Goal: Transaction & Acquisition: Download file/media

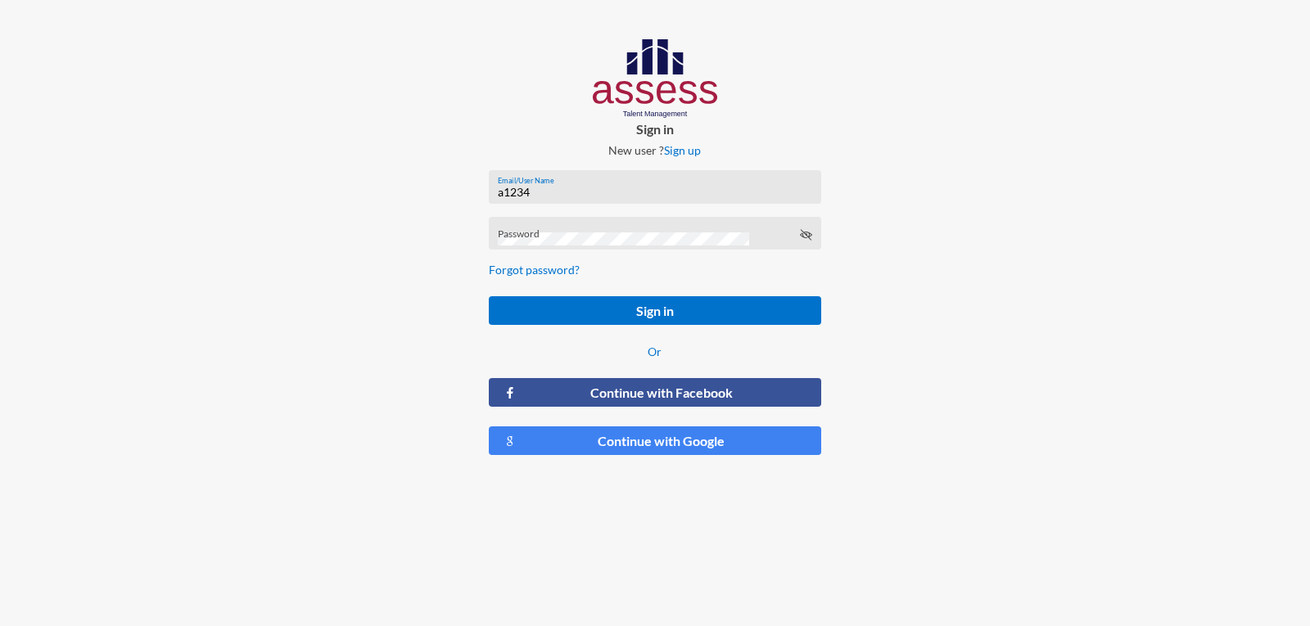
type input "a1234"
click at [489, 296] on button "Sign in" at bounding box center [654, 310] width 331 height 29
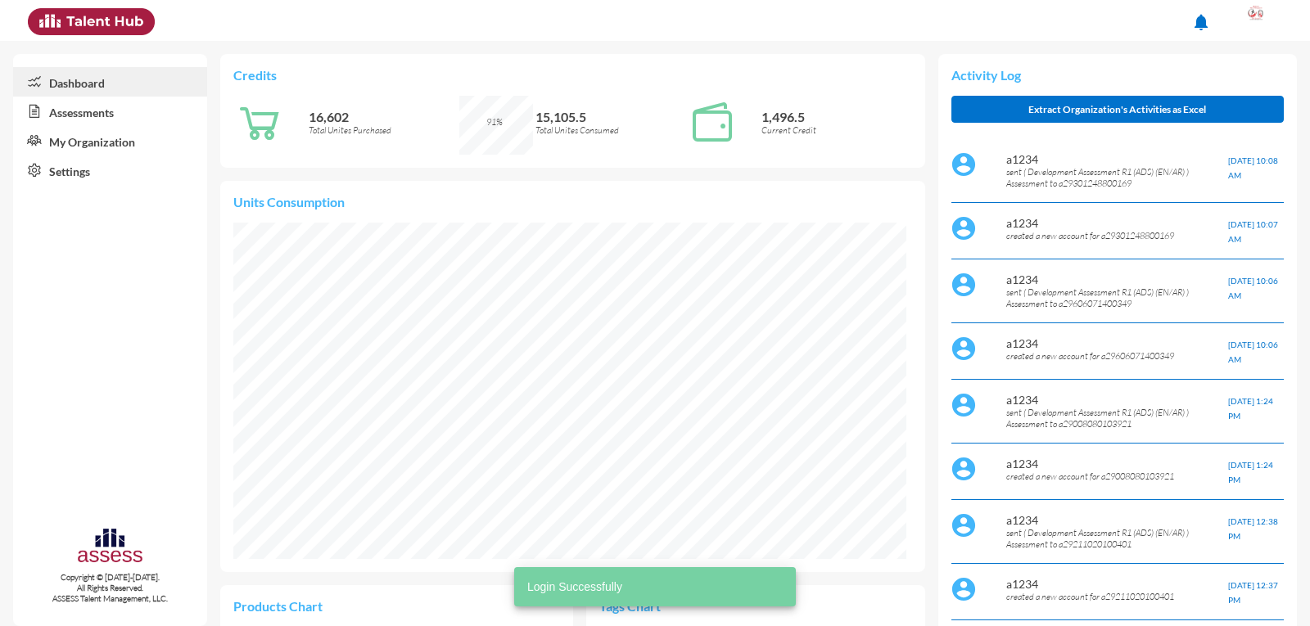
scroll to position [336, 673]
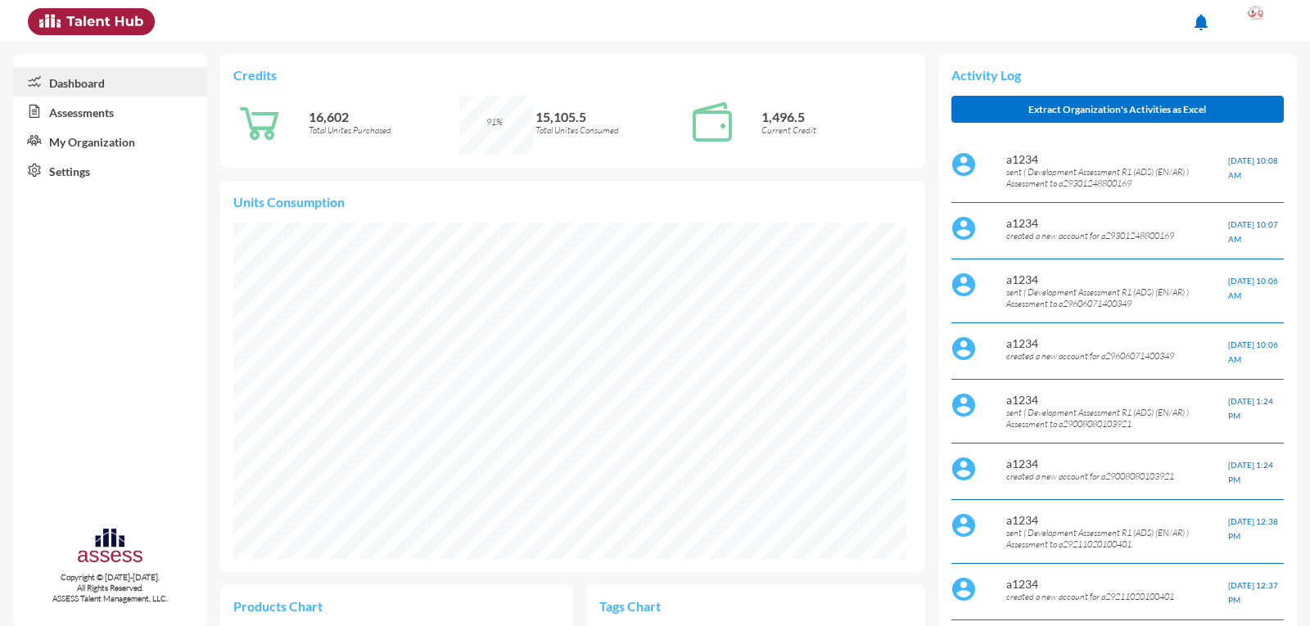
click at [84, 108] on link "Assessments" at bounding box center [110, 111] width 194 height 29
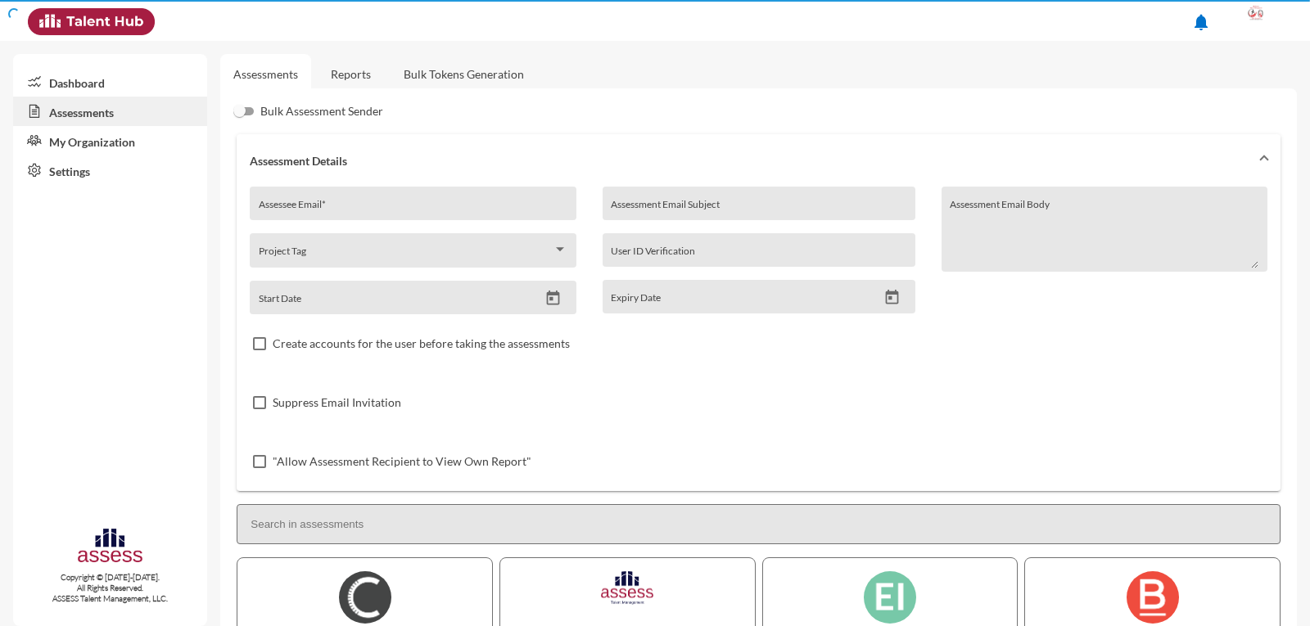
click at [349, 70] on link "Reports" at bounding box center [351, 74] width 66 height 40
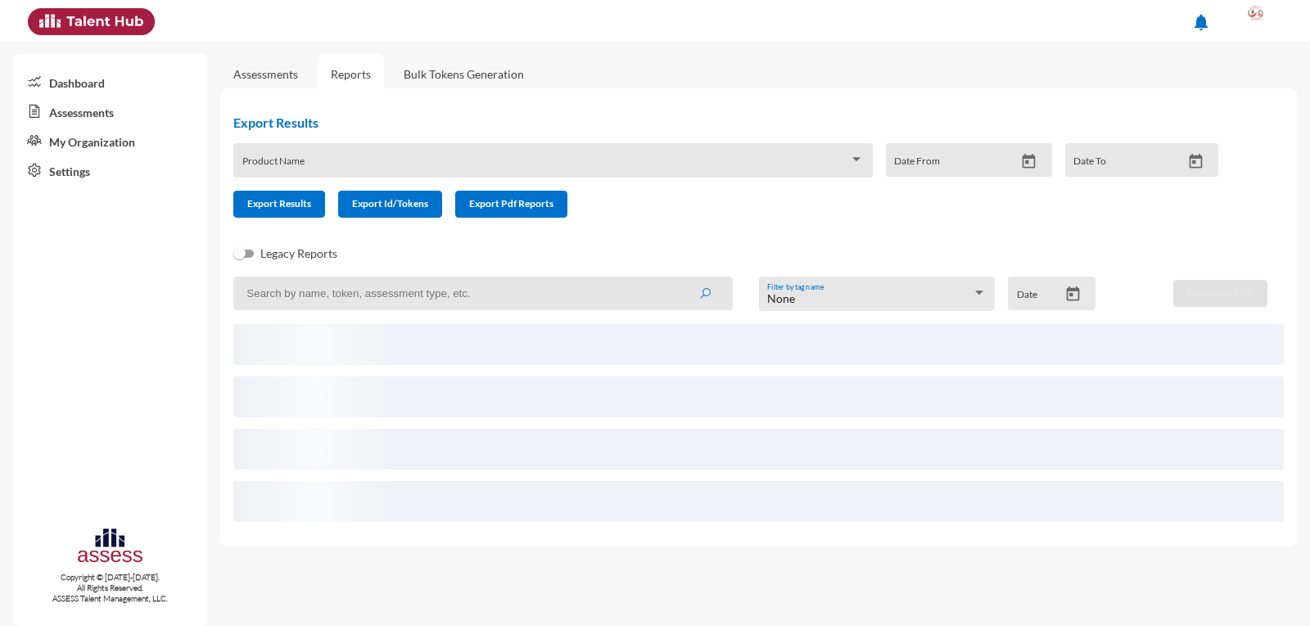
click at [350, 303] on input at bounding box center [482, 294] width 498 height 34
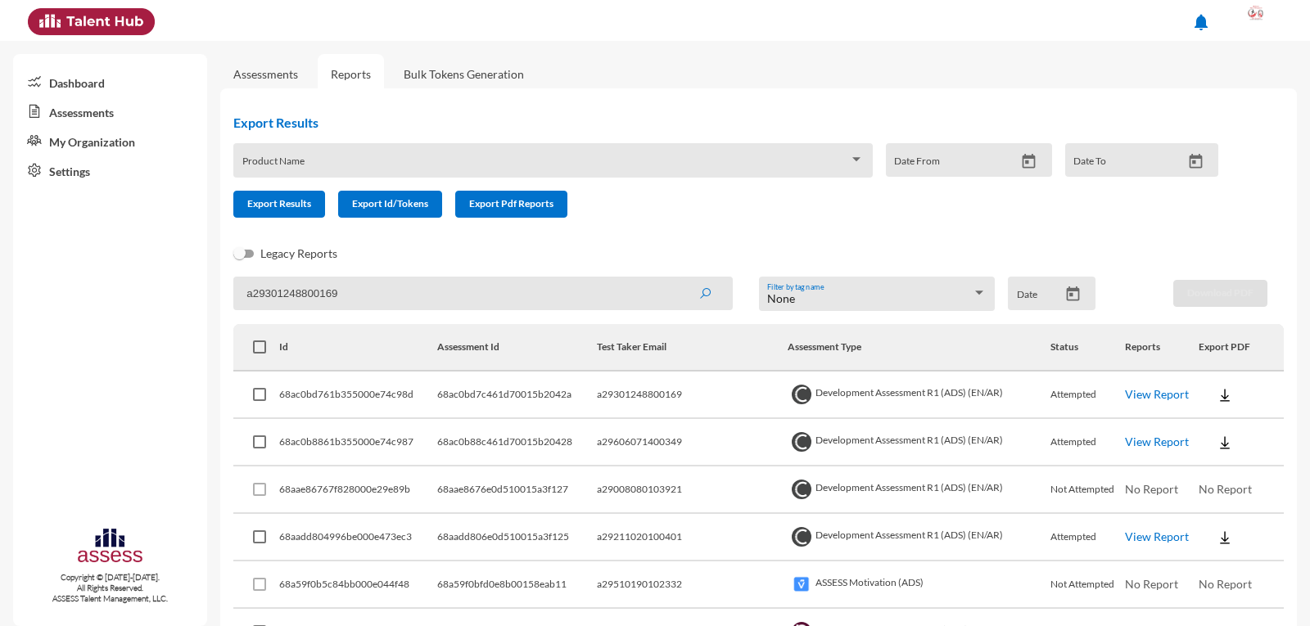
click at [678, 278] on button "submit" at bounding box center [704, 292] width 52 height 29
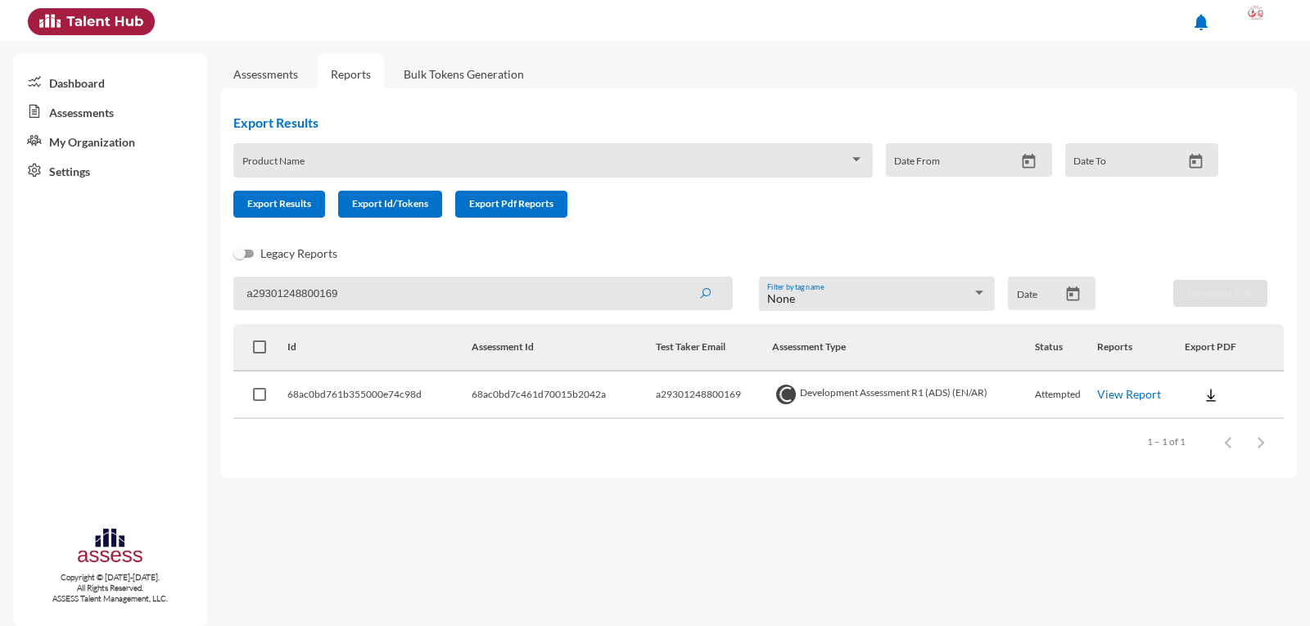
drag, startPoint x: 363, startPoint y: 290, endPoint x: 259, endPoint y: 295, distance: 104.1
click at [259, 295] on input "a29301248800169" at bounding box center [482, 294] width 498 height 34
click at [678, 278] on button "submit" at bounding box center [704, 292] width 52 height 29
click at [1219, 400] on button at bounding box center [1211, 394] width 52 height 29
click at [1246, 422] on button "OCM / EN" at bounding box center [1246, 424] width 125 height 31
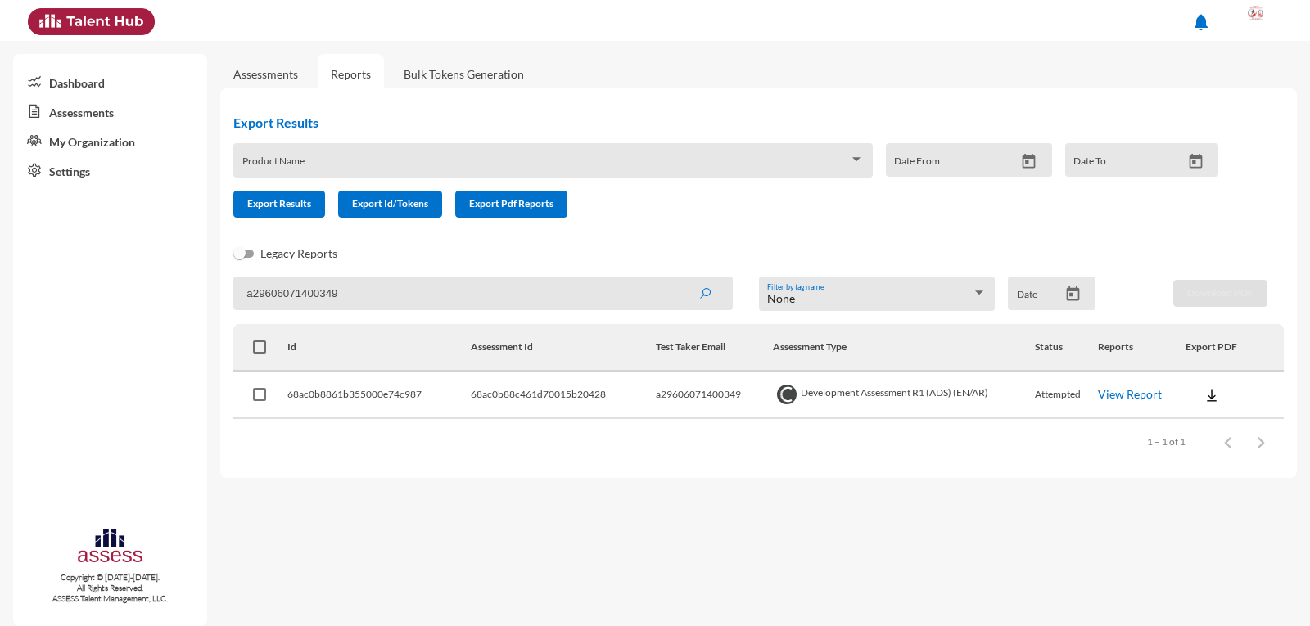
click at [1217, 388] on img at bounding box center [1211, 395] width 16 height 16
click at [1265, 477] on button "Personality / EN" at bounding box center [1246, 486] width 125 height 31
click at [355, 300] on input "a29606071400349" at bounding box center [482, 294] width 498 height 34
drag, startPoint x: 340, startPoint y: 296, endPoint x: 257, endPoint y: 295, distance: 83.5
click at [257, 295] on input "a29606071400349" at bounding box center [482, 294] width 498 height 34
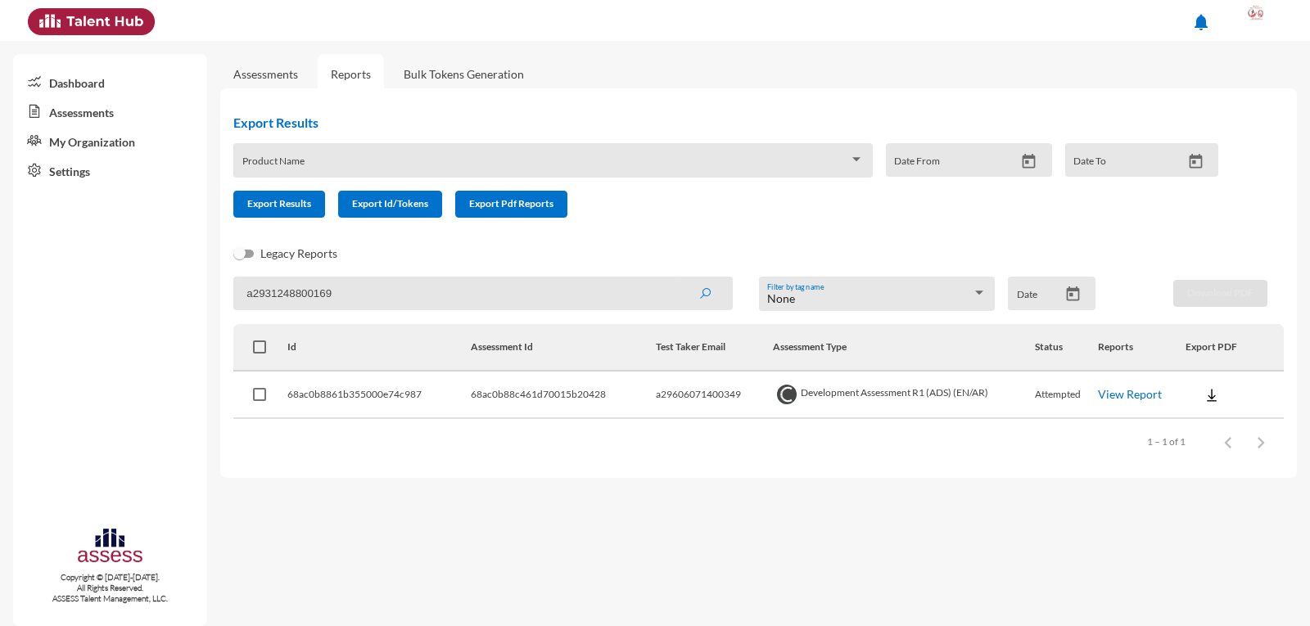
click at [678, 278] on button "submit" at bounding box center [704, 292] width 52 height 29
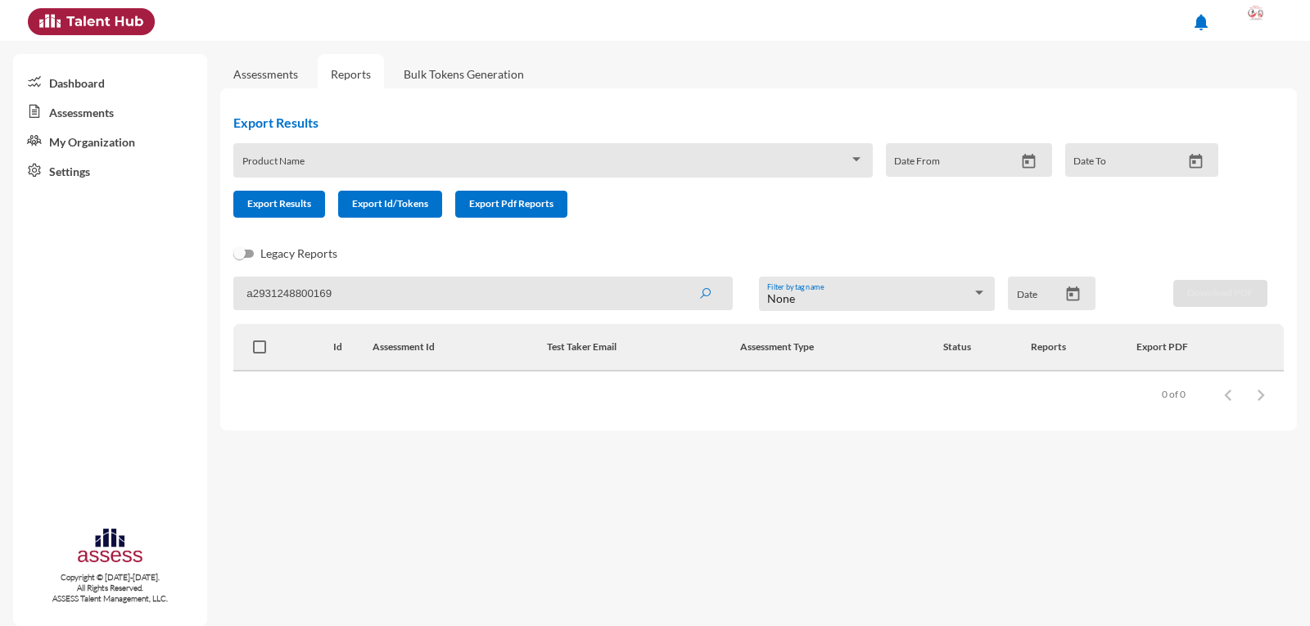
click at [380, 289] on input "a2931248800169" at bounding box center [482, 294] width 498 height 34
click at [273, 295] on input "a2931248800169" at bounding box center [482, 294] width 498 height 34
type input "a29301248800169"
click at [678, 278] on button "submit" at bounding box center [704, 292] width 52 height 29
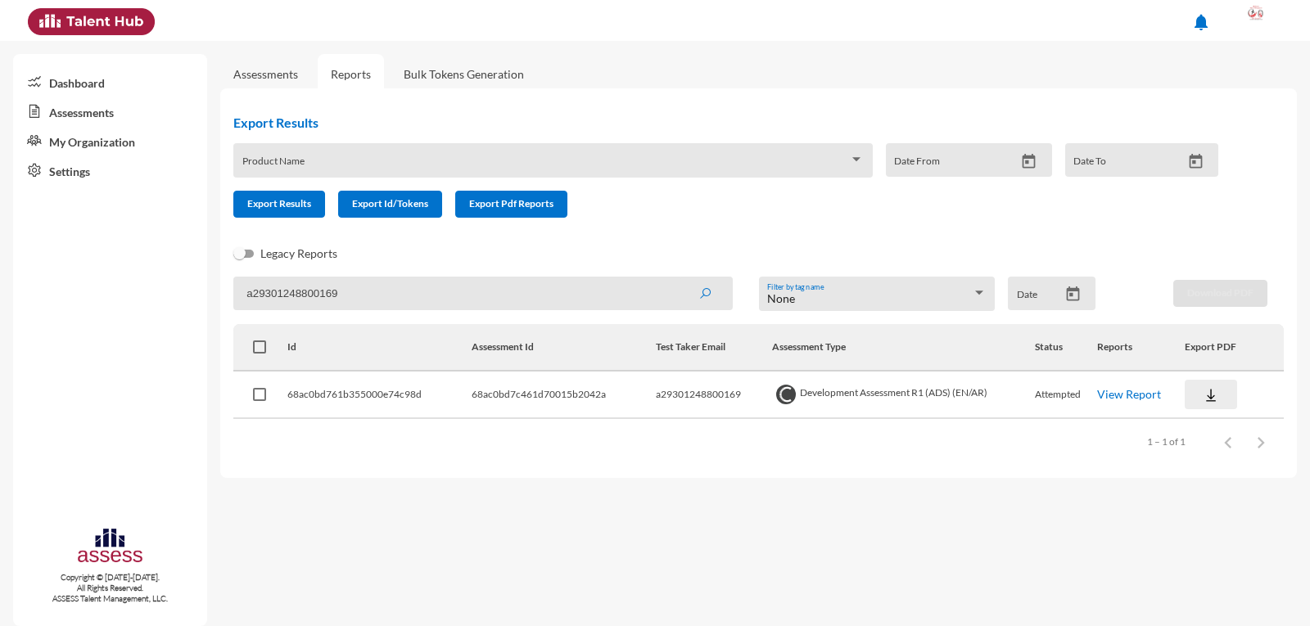
click at [1206, 393] on img at bounding box center [1210, 395] width 16 height 16
click at [1241, 426] on button "OCM / EN" at bounding box center [1246, 424] width 126 height 31
click at [1218, 403] on img at bounding box center [1210, 395] width 16 height 16
click at [1253, 492] on button "Personality / EN" at bounding box center [1246, 486] width 126 height 31
